Goal: Task Accomplishment & Management: Manage account settings

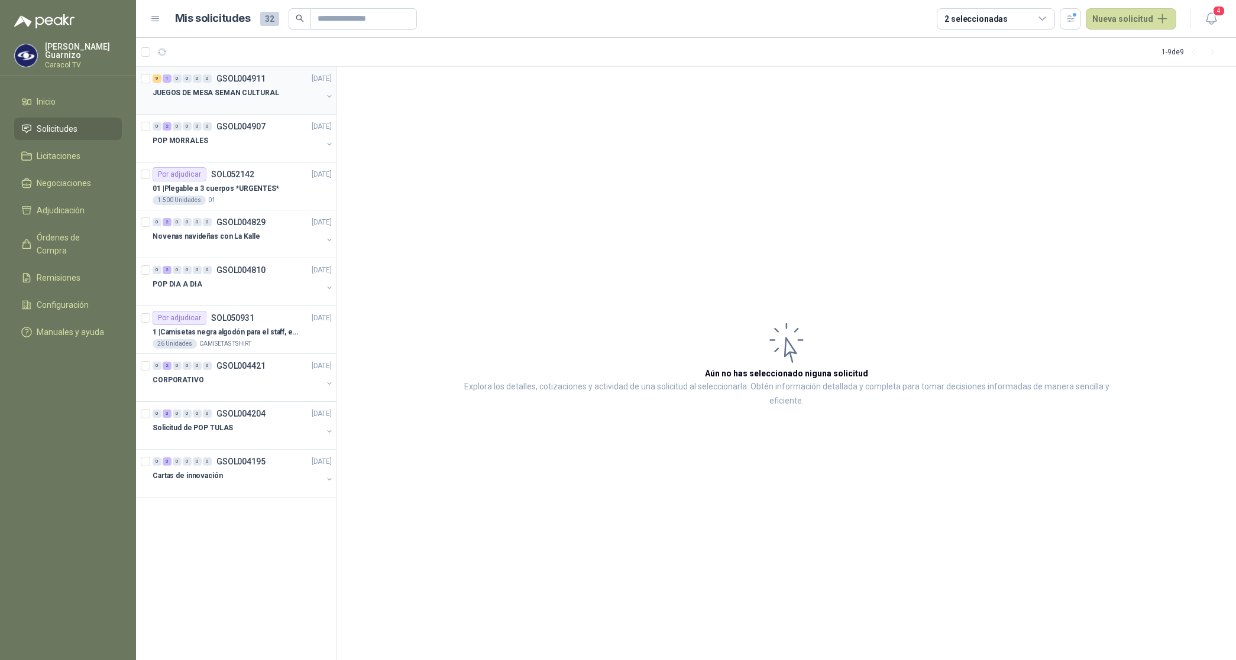
click at [217, 93] on p "JUEGOS DE MESA SEMAN CULTURAL" at bounding box center [216, 93] width 127 height 11
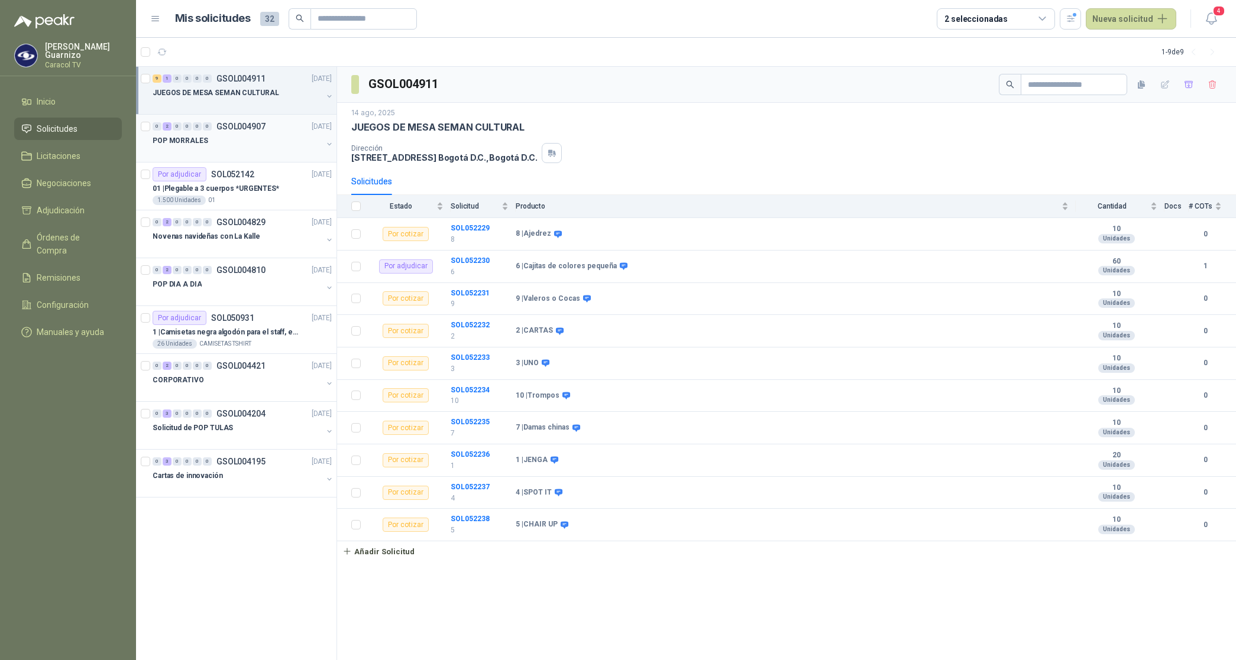
click at [193, 144] on p "POP MORRALES" at bounding box center [181, 140] width 56 height 11
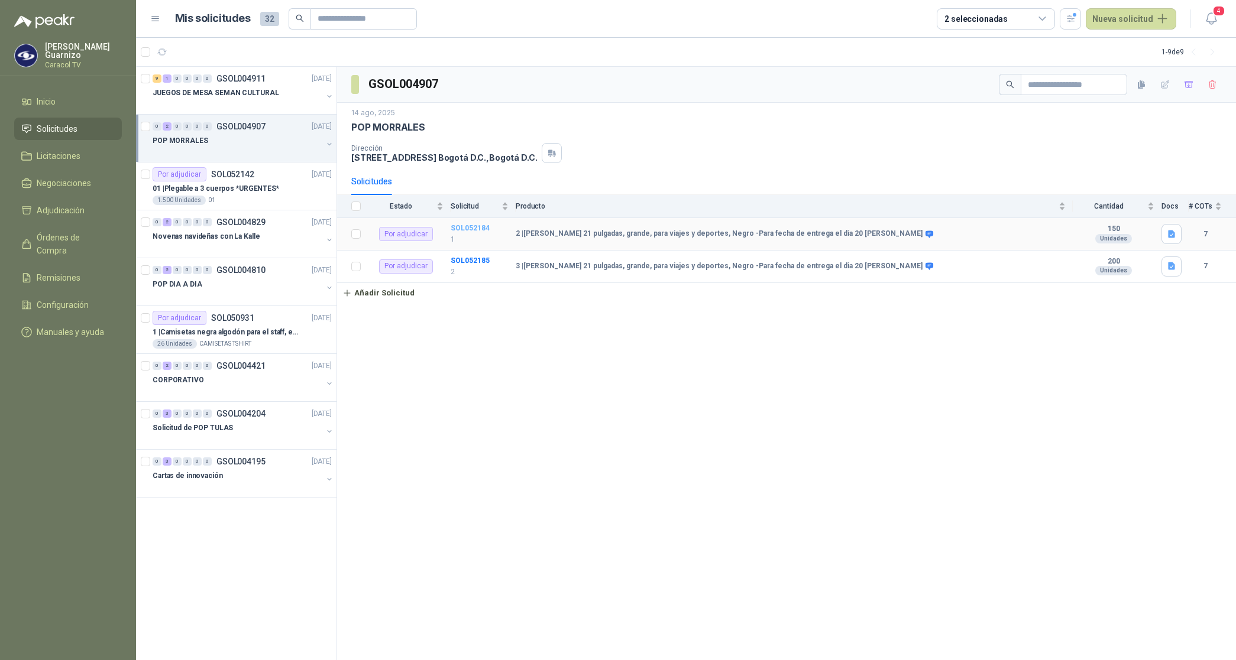
click at [468, 228] on b "SOL052184" at bounding box center [470, 228] width 39 height 8
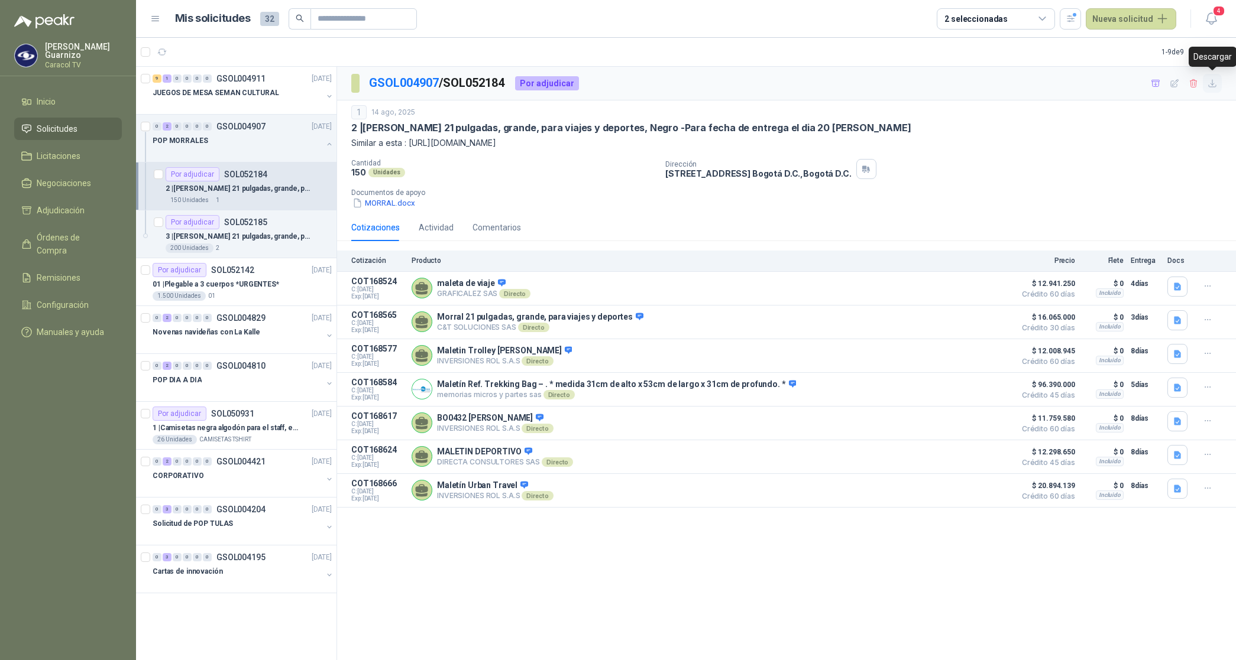
click at [1214, 88] on icon "button" at bounding box center [1212, 84] width 10 height 10
click at [724, 228] on div "Cotizaciones Actividad Comentarios" at bounding box center [786, 227] width 870 height 27
click at [257, 218] on p "SOL052185" at bounding box center [245, 222] width 43 height 8
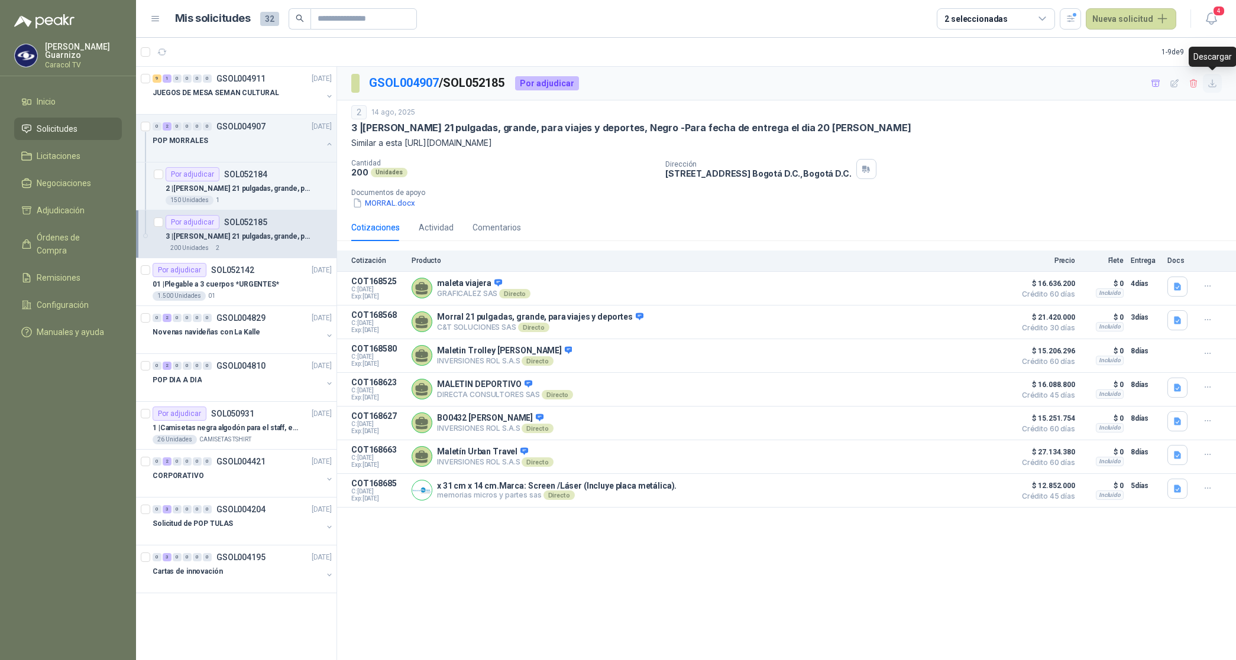
click at [1212, 88] on icon "button" at bounding box center [1212, 84] width 10 height 10
click at [701, 225] on div "Cotizaciones Actividad Comentarios" at bounding box center [786, 227] width 870 height 27
click at [261, 189] on p "2 | [PERSON_NAME] 21 pulgadas, grande, para viajes y deportes, Negro -Para fech…" at bounding box center [239, 188] width 147 height 11
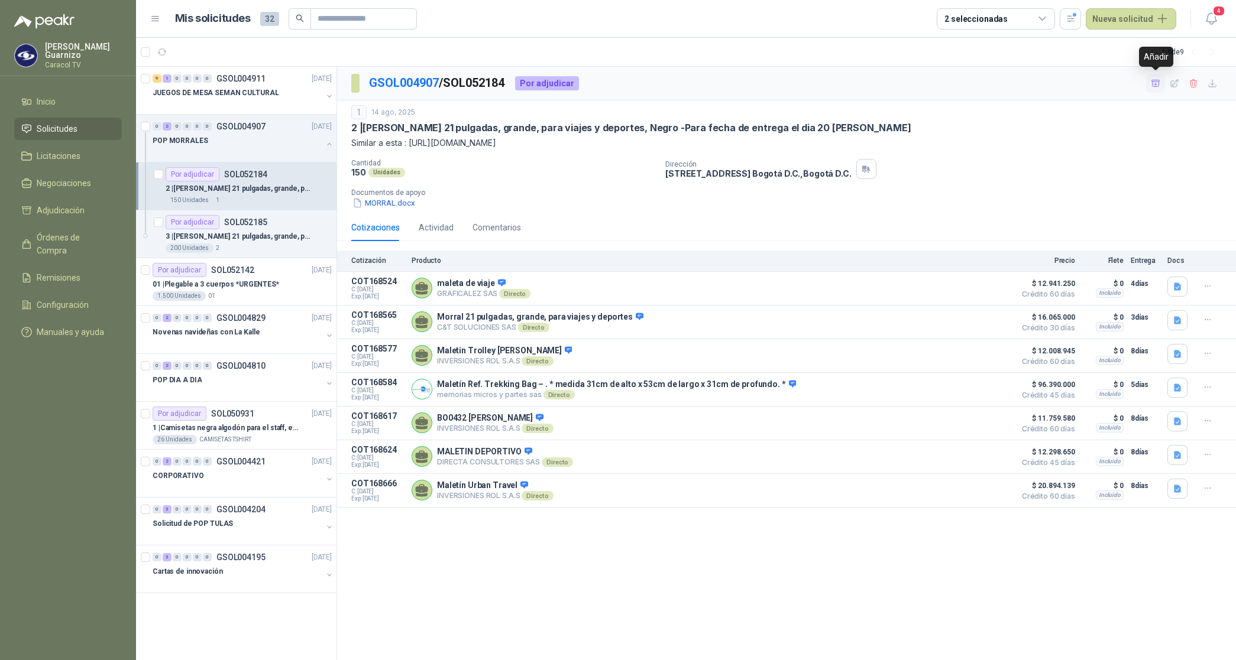
click at [1157, 81] on icon "button" at bounding box center [1156, 84] width 10 height 10
click at [266, 238] on p "3 | [PERSON_NAME] 21 pulgadas, grande, para viajes y deportes, Negro -Para fech…" at bounding box center [239, 236] width 147 height 11
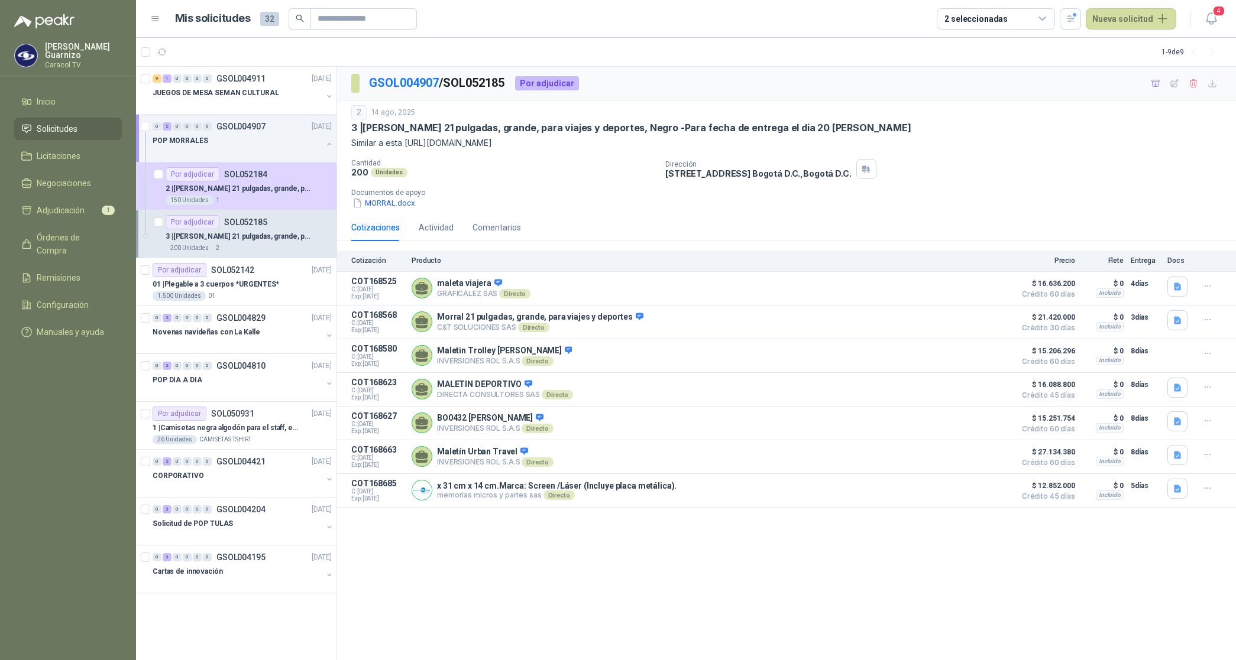
click at [266, 238] on p "3 | [PERSON_NAME] 21 pulgadas, grande, para viajes y deportes, Negro -Para fech…" at bounding box center [239, 236] width 147 height 11
click at [1154, 83] on icon "button" at bounding box center [1156, 84] width 10 height 10
click at [72, 199] on link "Adjudicación 2" at bounding box center [68, 210] width 108 height 22
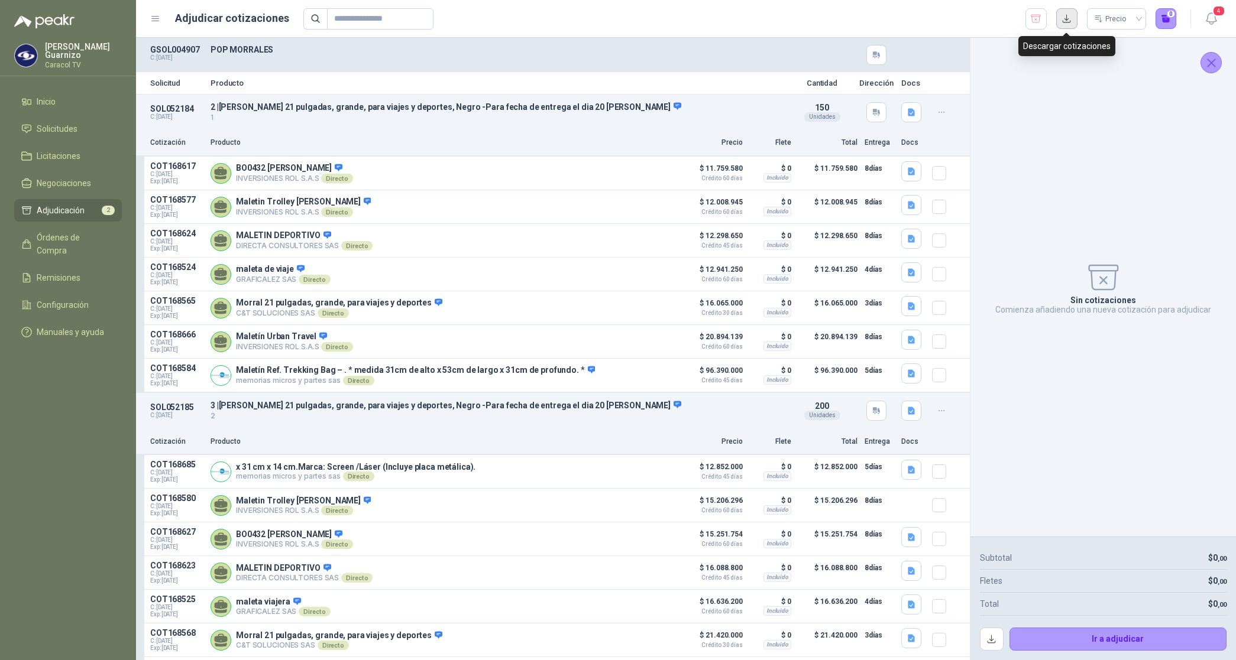
click at [1065, 18] on button "button" at bounding box center [1066, 18] width 21 height 21
click at [677, 118] on p "1" at bounding box center [497, 117] width 575 height 11
click at [1035, 17] on icon "button" at bounding box center [1035, 19] width 11 height 12
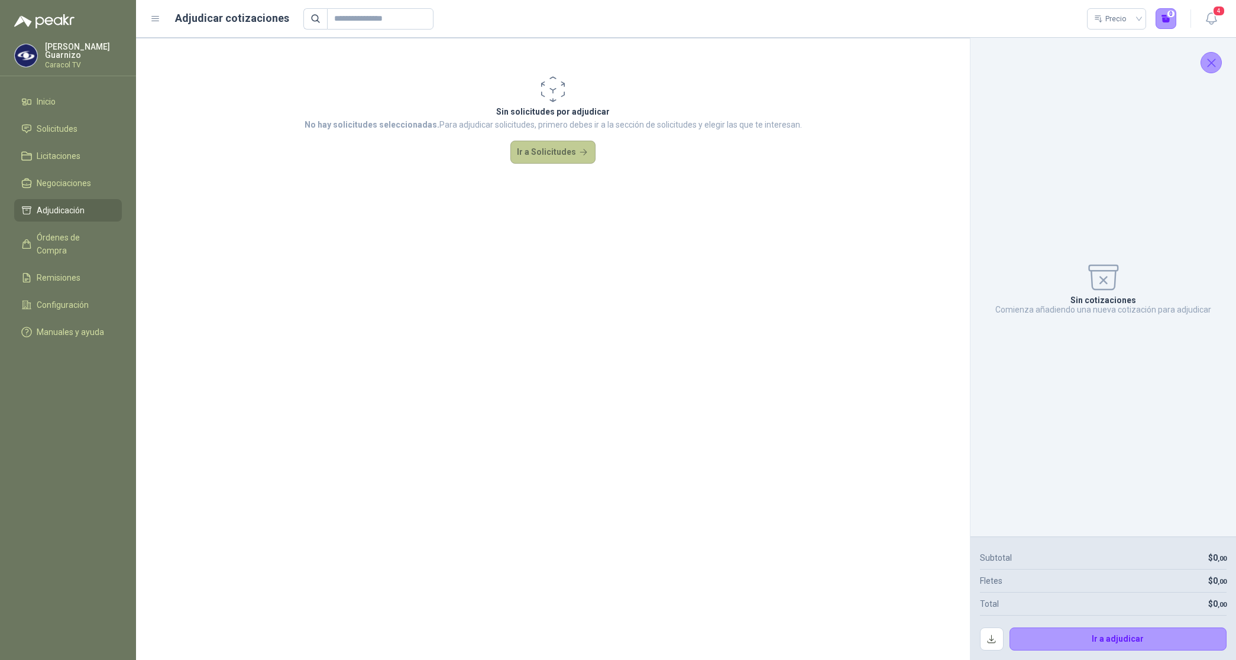
click at [524, 153] on button "Ir a Solicitudes" at bounding box center [552, 153] width 85 height 24
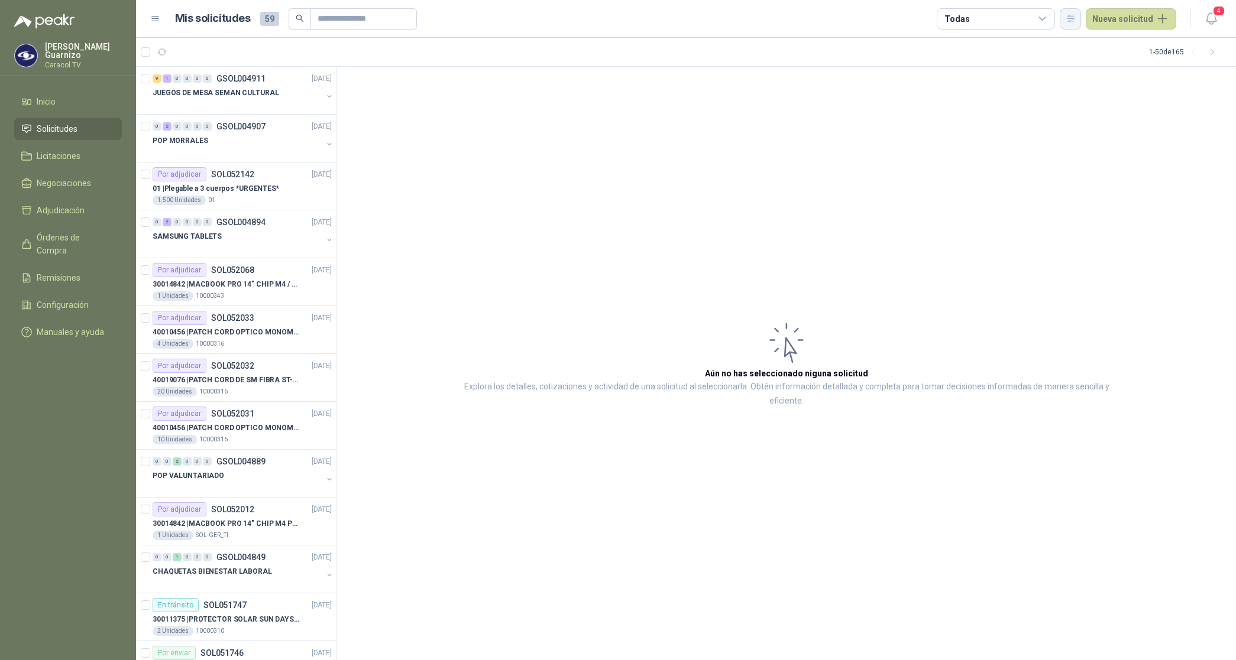
click at [1071, 14] on icon "button" at bounding box center [1070, 19] width 10 height 10
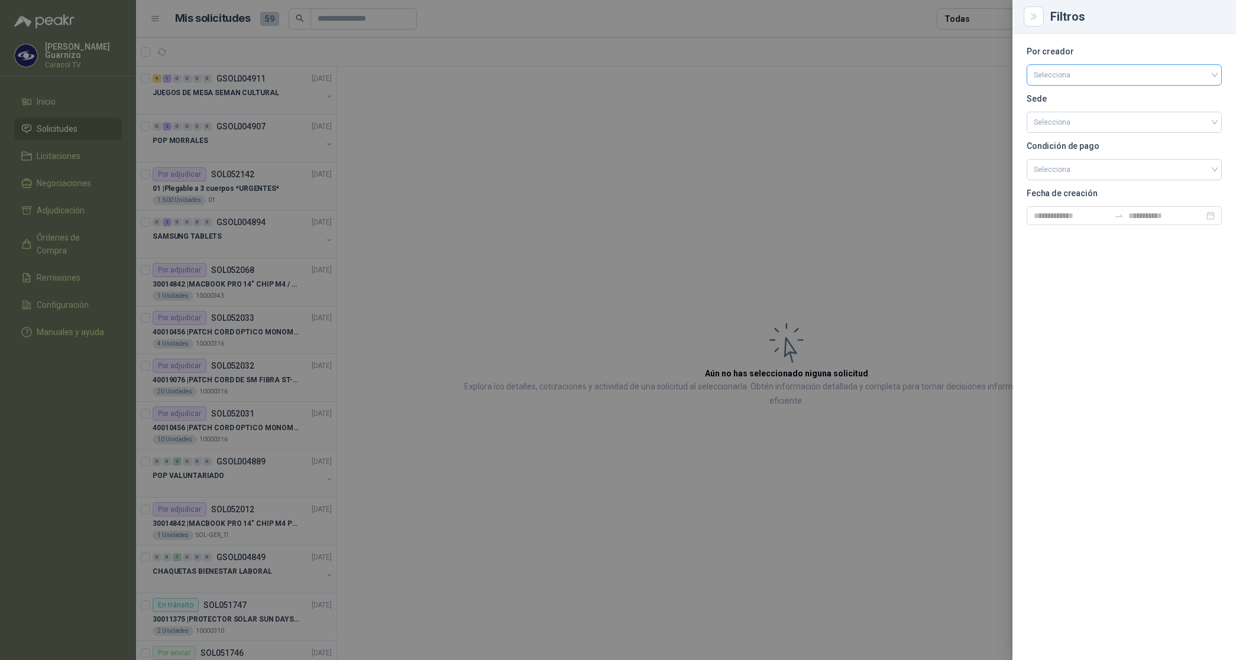
click at [1061, 75] on input "search" at bounding box center [1124, 74] width 181 height 18
click at [1094, 137] on div "[PERSON_NAME]" at bounding box center [1124, 137] width 176 height 13
click at [961, 21] on div at bounding box center [618, 330] width 1236 height 660
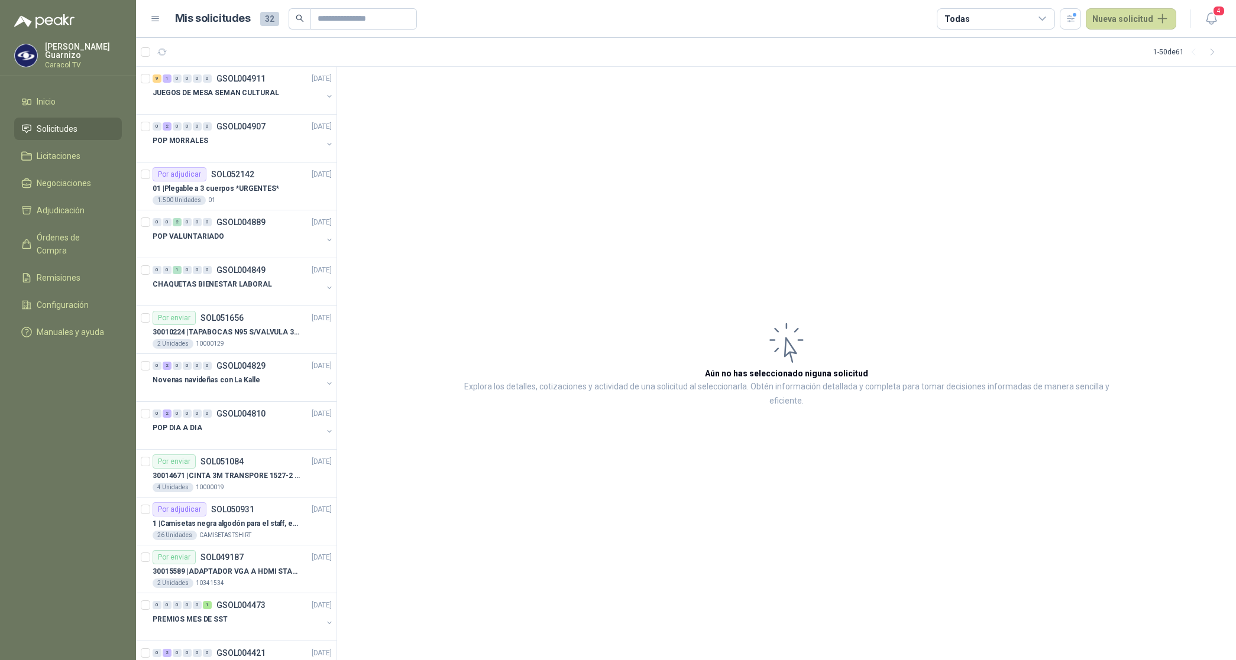
click at [961, 22] on div "Todas" at bounding box center [956, 18] width 25 height 13
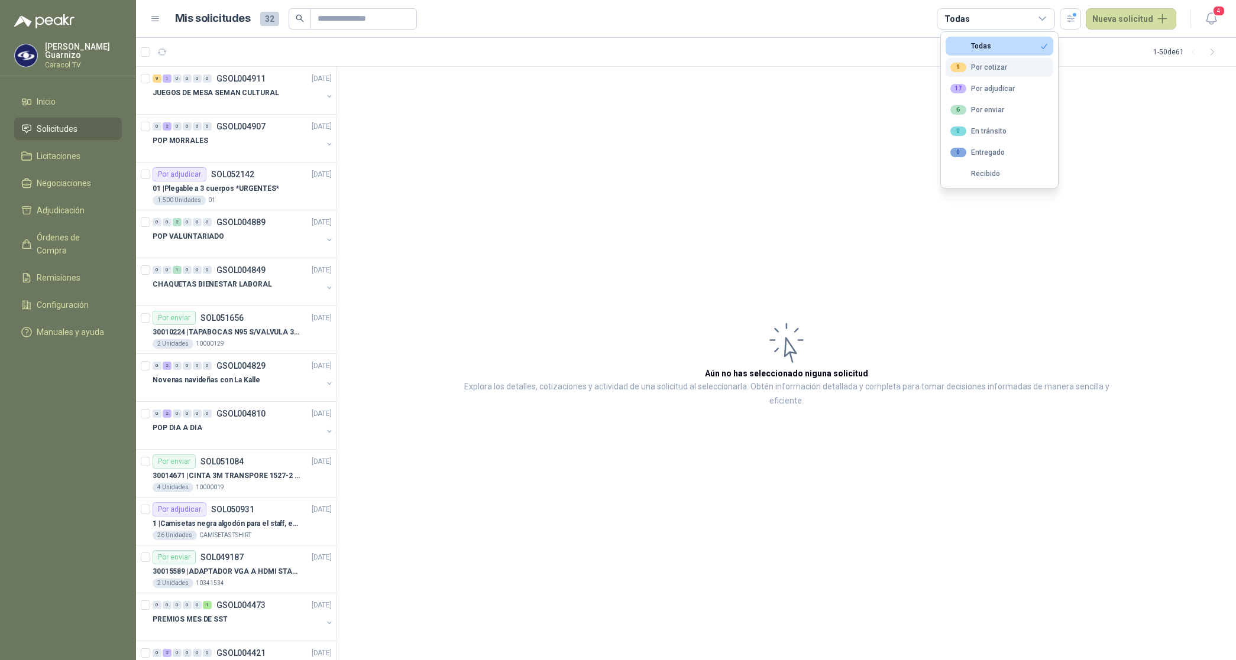
click at [1009, 65] on button "9 Por cotizar" at bounding box center [999, 67] width 108 height 19
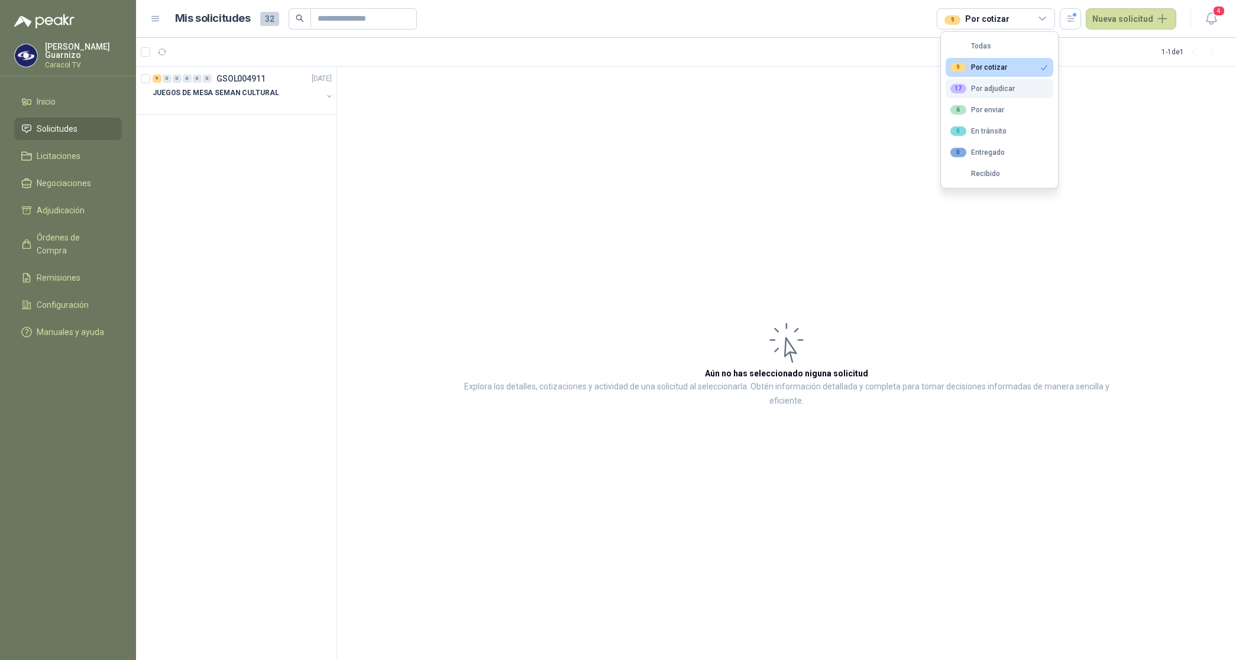
click at [1000, 87] on div "17 Por adjudicar" at bounding box center [982, 88] width 64 height 9
